Goal: Task Accomplishment & Management: Use online tool/utility

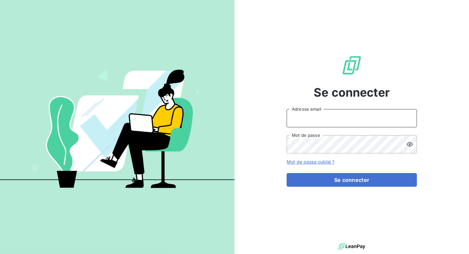
click at [334, 113] on input "Adresse email" at bounding box center [352, 118] width 130 height 18
type input "[EMAIL_ADDRESS][DOMAIN_NAME]"
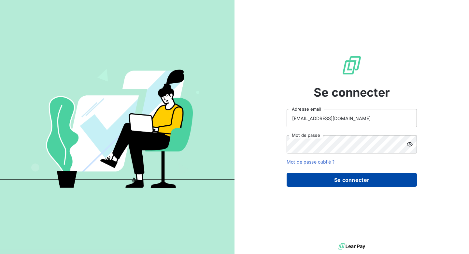
click at [329, 182] on button "Se connecter" at bounding box center [352, 180] width 130 height 14
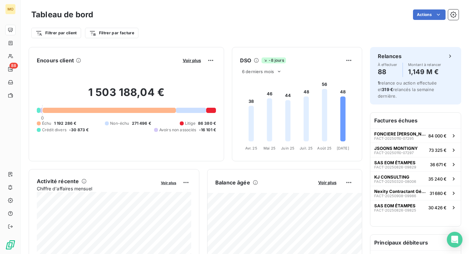
click at [155, 12] on div "Actions" at bounding box center [280, 14] width 358 height 10
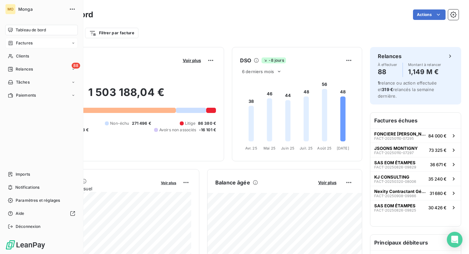
click at [26, 45] on span "Factures" at bounding box center [24, 43] width 17 height 6
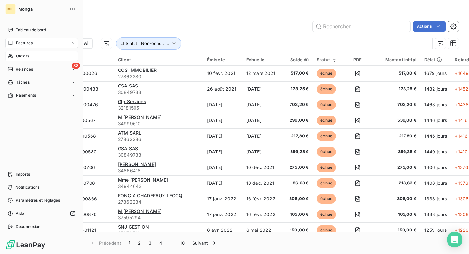
click at [29, 57] on div "Clients" at bounding box center [41, 56] width 73 height 10
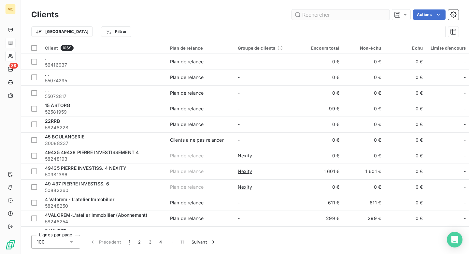
click at [341, 20] on input "text" at bounding box center [341, 14] width 98 height 10
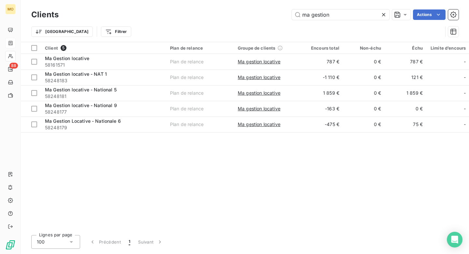
type input "ma gestion"
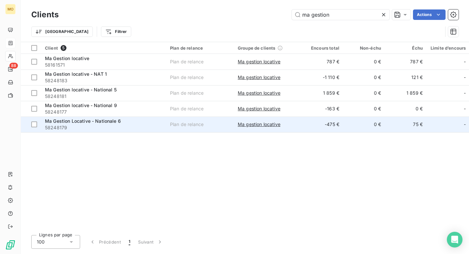
click at [126, 124] on span "58248179" at bounding box center [103, 127] width 117 height 7
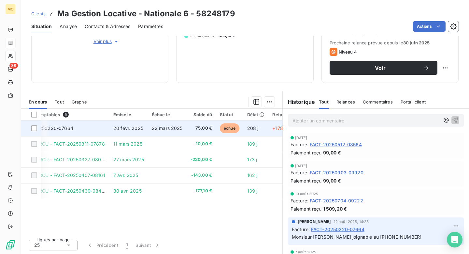
scroll to position [0, 27]
click at [81, 130] on td "FACT-20250220-07664" at bounding box center [61, 128] width 94 height 16
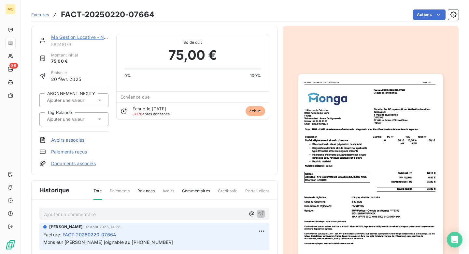
scroll to position [88, 0]
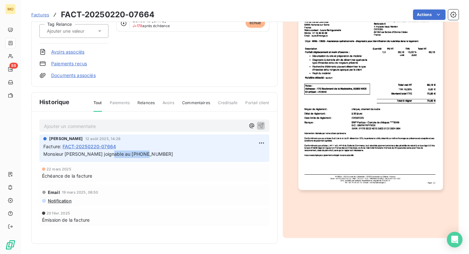
drag, startPoint x: 110, startPoint y: 155, endPoint x: 147, endPoint y: 155, distance: 37.2
click at [147, 155] on p "Monsieur [PERSON_NAME] joignable au [PHONE_NUMBER]" at bounding box center [154, 153] width 222 height 7
click at [128, 68] on div "Ma Gestion Locative - Nationale 6 58248179 Montant initial 75,00 € Émise le [DA…" at bounding box center [154, 12] width 230 height 133
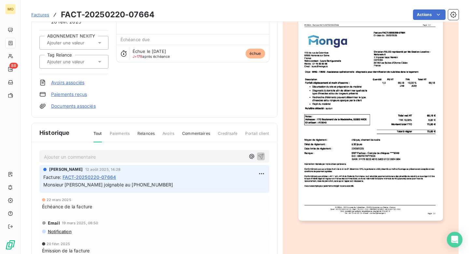
scroll to position [48, 0]
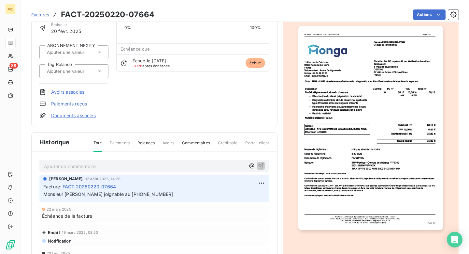
click at [114, 164] on p "Ajouter un commentaire ﻿" at bounding box center [144, 166] width 201 height 8
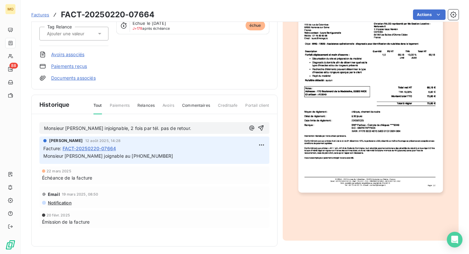
scroll to position [88, 0]
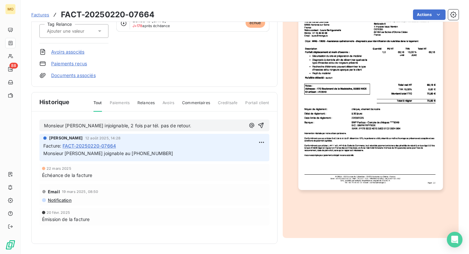
click at [259, 120] on div "Monsieur [PERSON_NAME] injoignable, 2 fois par tél. pas de retour." at bounding box center [154, 125] width 230 height 12
click at [262, 122] on icon "button" at bounding box center [261, 125] width 7 height 7
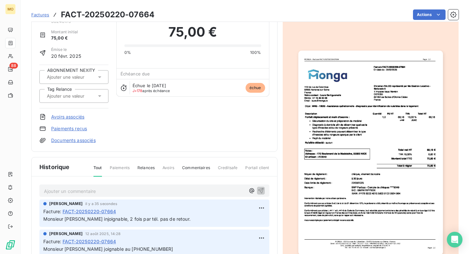
scroll to position [40, 0]
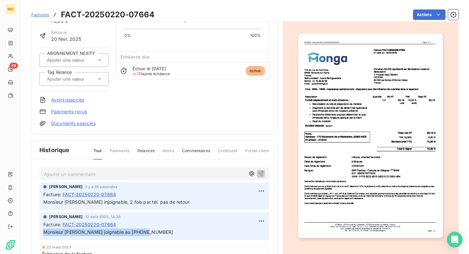
drag, startPoint x: 148, startPoint y: 233, endPoint x: 41, endPoint y: 232, distance: 106.3
click at [41, 232] on div "[PERSON_NAME] [DATE] 14:28 Facture : FACT-20250220-07664 Monsieur [PERSON_NAME]…" at bounding box center [154, 225] width 230 height 27
copy span "Monsieur [PERSON_NAME] joignable au [PHONE_NUMBER]"
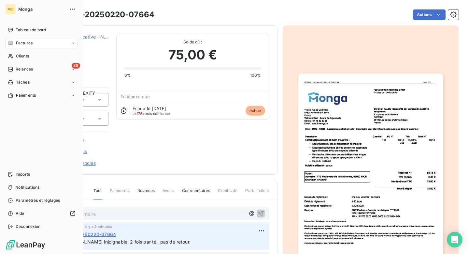
click at [15, 44] on div "Factures" at bounding box center [20, 43] width 25 height 6
click at [25, 82] on span "Clients" at bounding box center [22, 82] width 13 height 6
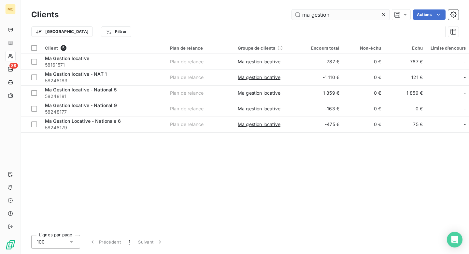
click at [345, 17] on input "ma gestion" at bounding box center [341, 14] width 98 height 10
click at [345, 16] on input "ma gestion" at bounding box center [341, 14] width 98 height 10
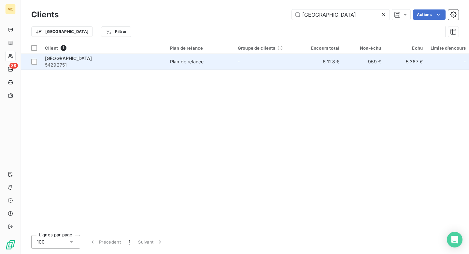
type input "[GEOGRAPHIC_DATA]"
click at [97, 65] on span "54292751" at bounding box center [103, 65] width 117 height 7
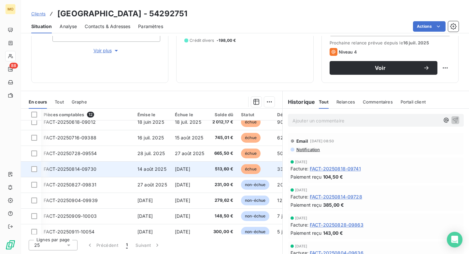
scroll to position [77, 1]
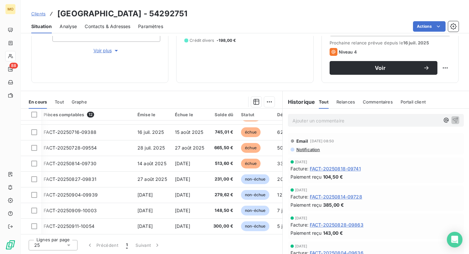
click at [64, 104] on div "En cours Tout Graphe" at bounding box center [152, 102] width 262 height 14
click at [63, 103] on span "Tout" at bounding box center [59, 101] width 9 height 5
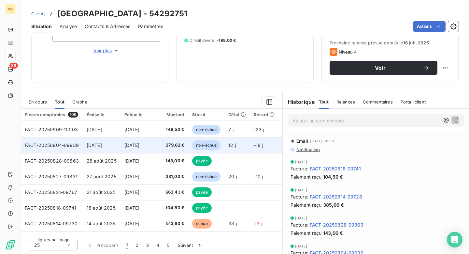
scroll to position [0, 0]
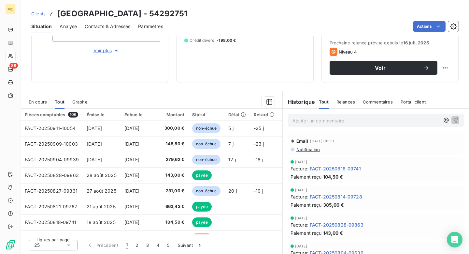
click at [43, 100] on span "En cours" at bounding box center [38, 101] width 18 height 5
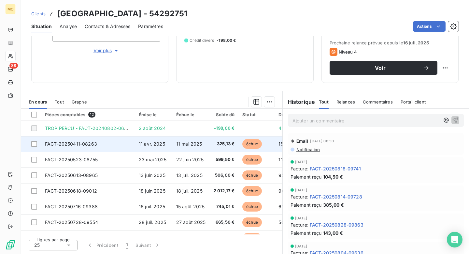
click at [113, 143] on td "FACT-20250411-08263" at bounding box center [88, 144] width 94 height 16
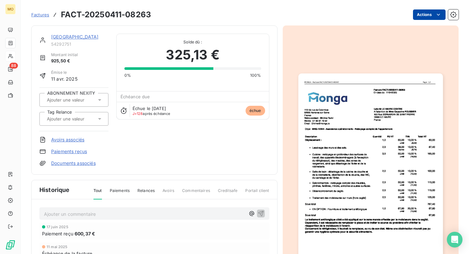
click at [433, 13] on html "MO 88 Factures FACT-20250411-08263 Actions [GEOGRAPHIC_DATA] 54292751 Montant i…" at bounding box center [234, 127] width 469 height 254
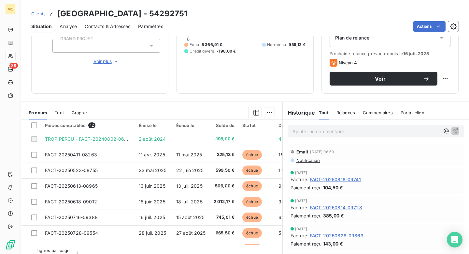
scroll to position [91, 0]
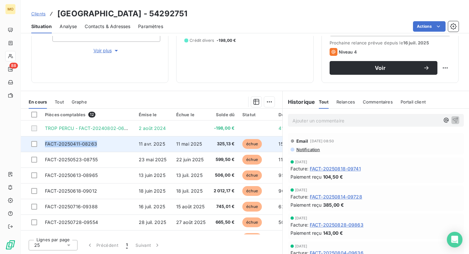
copy span "FACT-20250411-08263"
drag, startPoint x: 96, startPoint y: 142, endPoint x: 42, endPoint y: 143, distance: 54.1
click at [42, 143] on td "FACT-20250411-08263" at bounding box center [88, 144] width 94 height 16
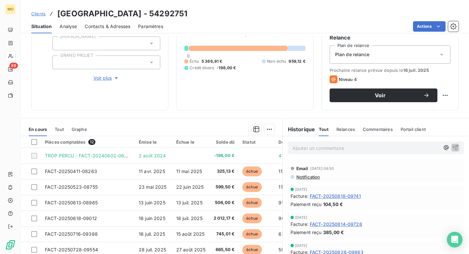
scroll to position [65, 0]
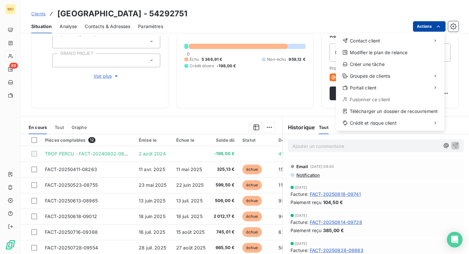
click at [425, 22] on html "MO 88 Clients Laforêt [GEOGRAPHIC_DATA] - 54292751 Situation Analyse Contacts &…" at bounding box center [234, 127] width 469 height 254
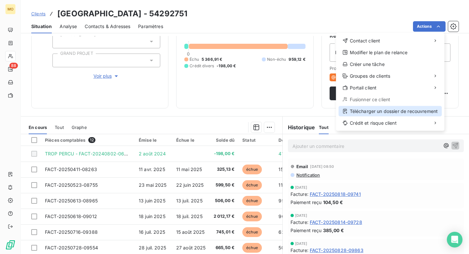
click at [371, 108] on div "Télécharger un dossier de recouvrement" at bounding box center [390, 111] width 103 height 10
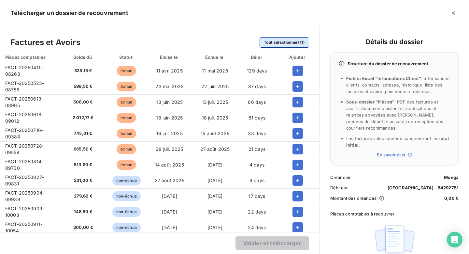
click at [276, 40] on button "Tout sélectionner (11)" at bounding box center [285, 42] width 50 height 10
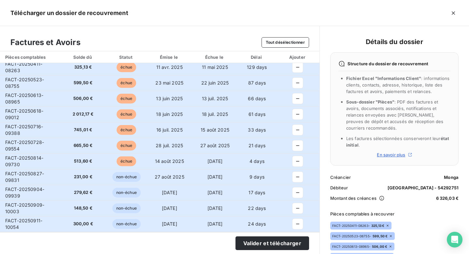
scroll to position [0, 0]
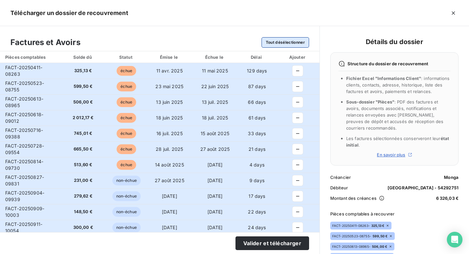
click at [273, 44] on button "Tout désélectionner" at bounding box center [286, 42] width 48 height 10
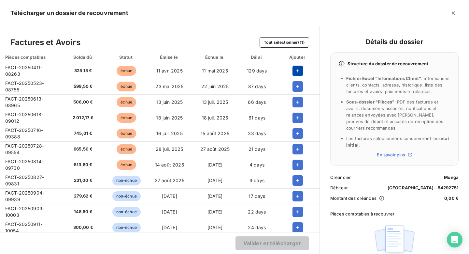
click at [296, 66] on button "button" at bounding box center [298, 71] width 10 height 10
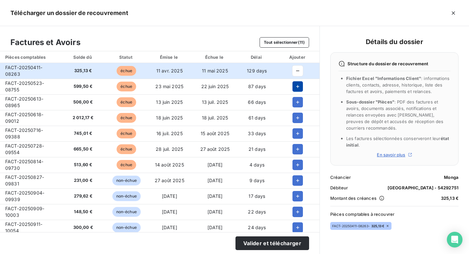
click at [298, 84] on icon "button" at bounding box center [298, 86] width 7 height 7
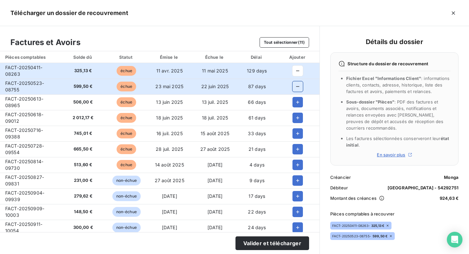
click at [298, 96] on td at bounding box center [297, 102] width 43 height 16
click at [298, 99] on icon "button" at bounding box center [298, 102] width 7 height 7
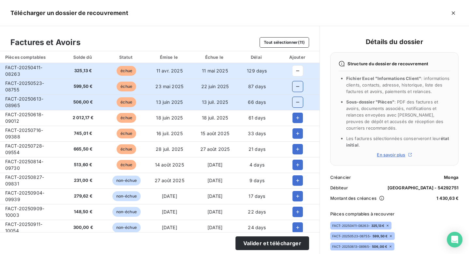
click at [298, 112] on td at bounding box center [297, 118] width 43 height 16
click at [279, 47] on button "Tout sélectionner (11)" at bounding box center [285, 42] width 50 height 10
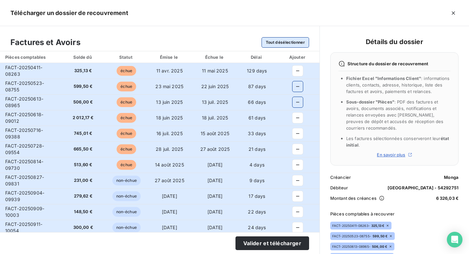
click at [278, 47] on button "Tout désélectionner" at bounding box center [286, 42] width 48 height 10
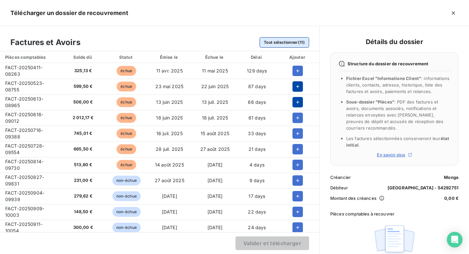
click at [278, 47] on button "Tout sélectionner (11)" at bounding box center [285, 42] width 50 height 10
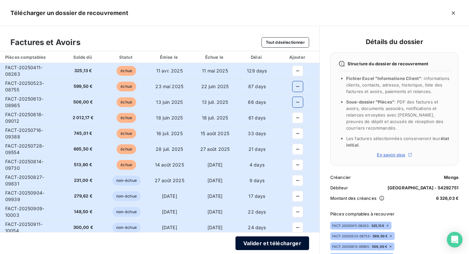
click at [295, 241] on button "Valider et télécharger" at bounding box center [273, 243] width 74 height 14
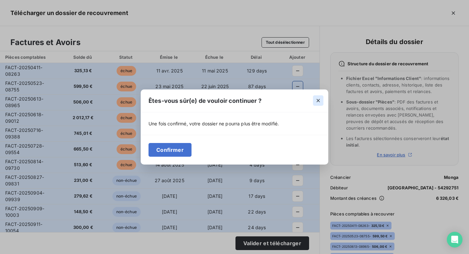
click at [321, 103] on icon "button" at bounding box center [318, 100] width 7 height 7
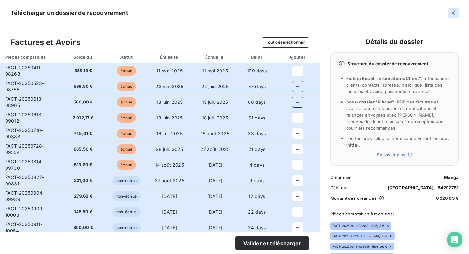
click at [454, 9] on button "button" at bounding box center [453, 13] width 10 height 10
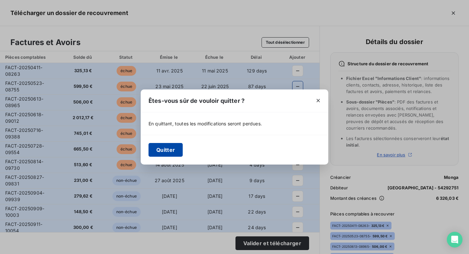
click at [172, 149] on button "Quitter" at bounding box center [166, 150] width 34 height 14
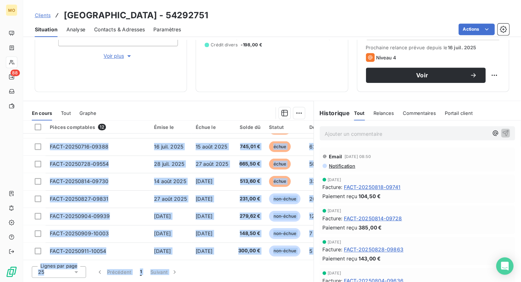
scroll to position [77, 0]
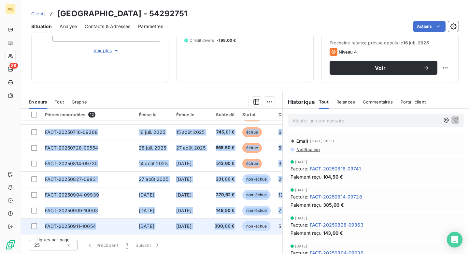
drag, startPoint x: 46, startPoint y: 145, endPoint x: 236, endPoint y: 223, distance: 205.5
click at [236, 223] on tbody "TROP PERCU - FACT-20240802-06052 [DATE] -198,00 € 410 j _ _ FACT-20250411-08263…" at bounding box center [225, 140] width 408 height 188
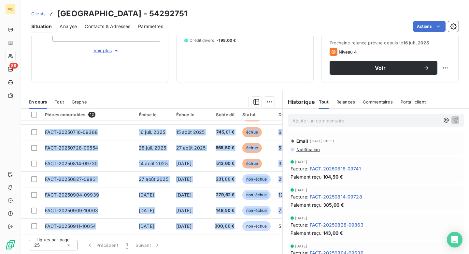
copy tbody "FACT-20250411-08263 [DATE] [DATE] 325,13 € échue 158 j +128 j _ _ FACT-20250523…"
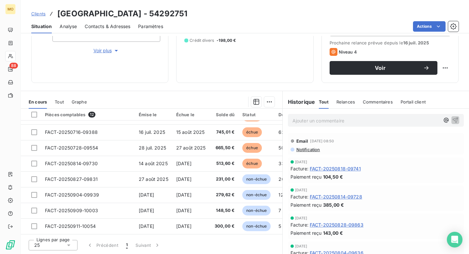
click at [185, 92] on section "En cours Tout Graphe Pièces comptables 12 Émise le Échue le Solde dû Statut Dél…" at bounding box center [152, 172] width 262 height 163
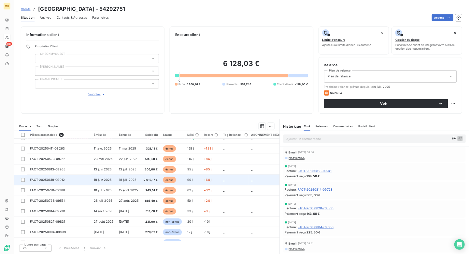
scroll to position [0, 0]
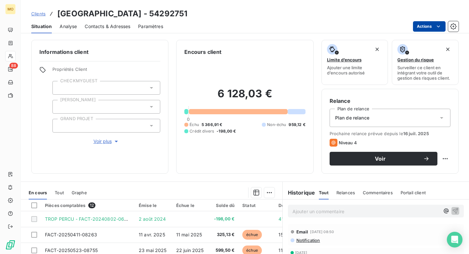
click at [422, 28] on html "MO 88 Clients Laforêt [GEOGRAPHIC_DATA] - 54292751 Situation Analyse Contacts &…" at bounding box center [234, 127] width 469 height 254
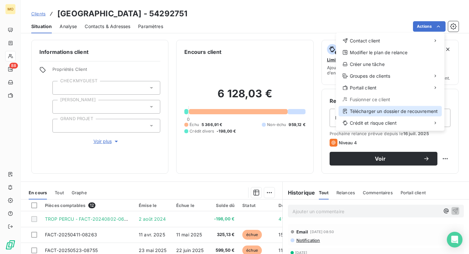
click at [388, 111] on div "Télécharger un dossier de recouvrement" at bounding box center [390, 111] width 103 height 10
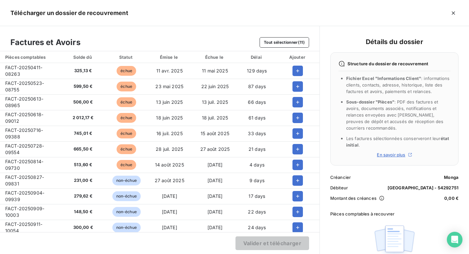
scroll to position [6, 0]
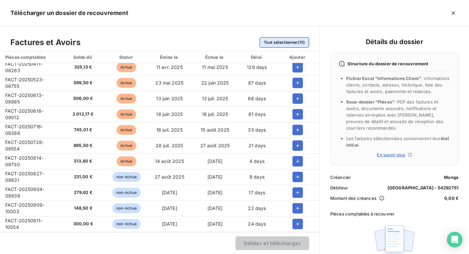
click at [297, 40] on button "Tout sélectionner (11)" at bounding box center [285, 42] width 50 height 10
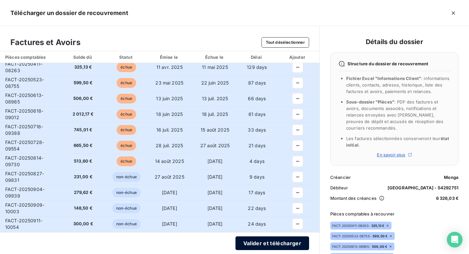
click at [265, 245] on button "Valider et télécharger" at bounding box center [273, 243] width 74 height 14
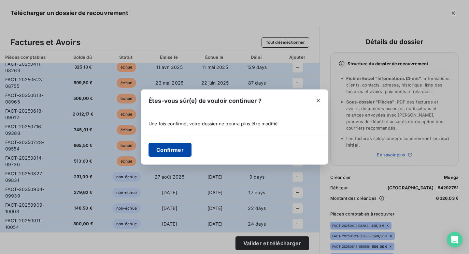
click at [183, 149] on button "Confirmer" at bounding box center [170, 150] width 43 height 14
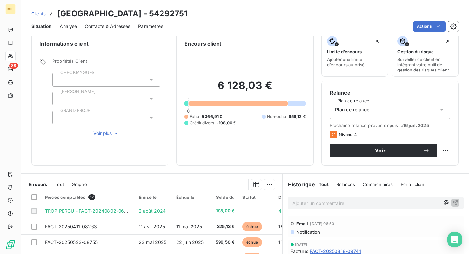
scroll to position [0, 0]
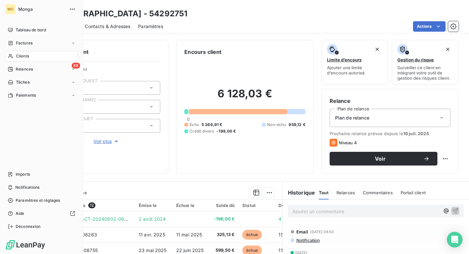
click at [29, 57] on span "Clients" at bounding box center [22, 56] width 13 height 6
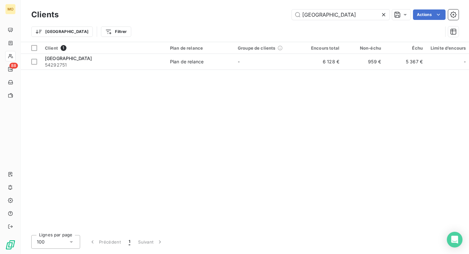
click at [382, 15] on icon at bounding box center [384, 14] width 7 height 7
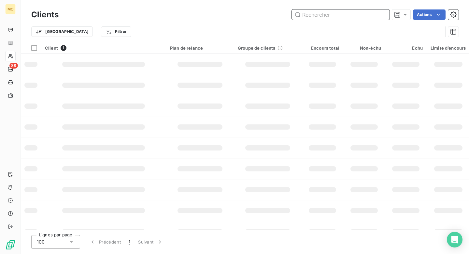
click at [382, 15] on input "text" at bounding box center [341, 14] width 98 height 10
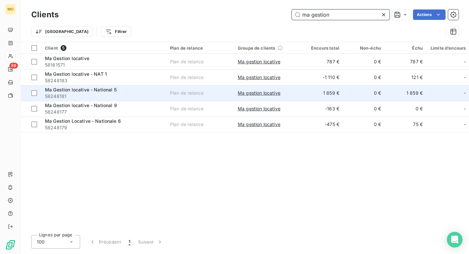
type input "ma gestion"
click at [142, 94] on span "58248181" at bounding box center [103, 96] width 117 height 7
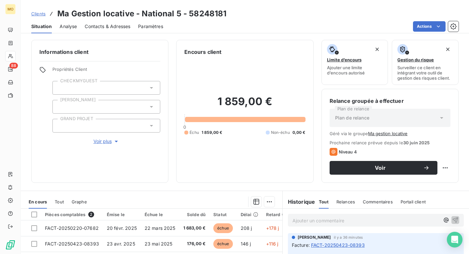
scroll to position [52, 0]
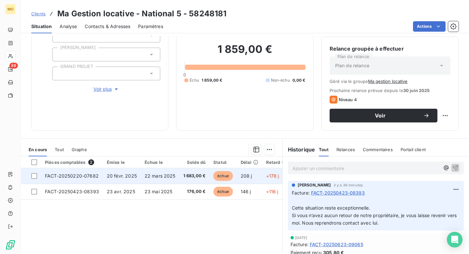
click at [94, 175] on span "FACT-20250220-07682" at bounding box center [72, 176] width 54 height 6
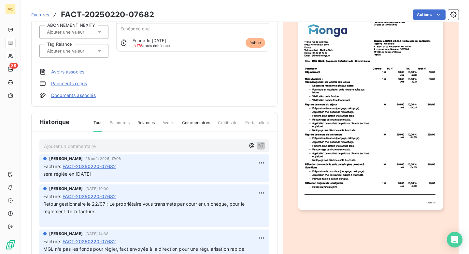
click at [132, 165] on div "Facture : FACT-20250220-07682" at bounding box center [154, 166] width 222 height 7
copy span "FACT-20250220-07682"
drag, startPoint x: 131, startPoint y: 167, endPoint x: 64, endPoint y: 168, distance: 66.5
click at [64, 168] on div "Facture : FACT-20250220-07682" at bounding box center [154, 166] width 222 height 7
click at [334, 110] on img "button" at bounding box center [371, 108] width 145 height 204
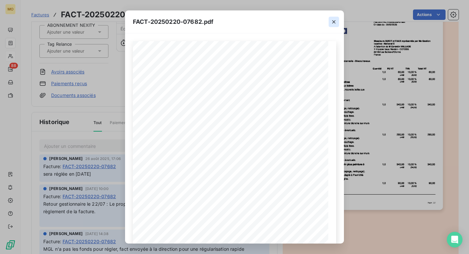
click at [337, 19] on button "button" at bounding box center [334, 22] width 10 height 10
